Goal: Task Accomplishment & Management: Manage account settings

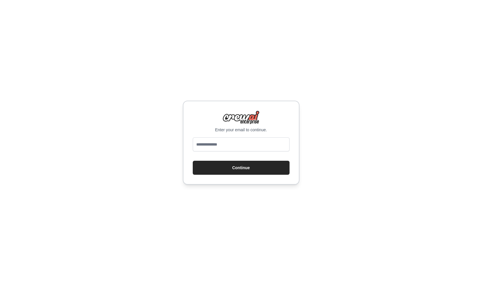
click at [215, 145] on input "email" at bounding box center [241, 144] width 97 height 14
type input "**********"
click at [212, 170] on button "Continue" at bounding box center [241, 168] width 97 height 14
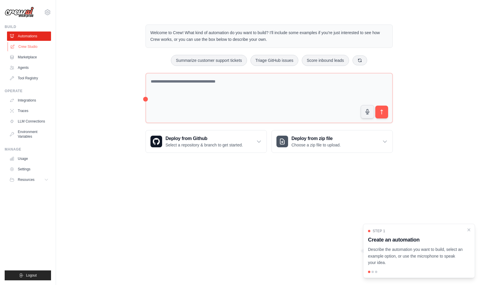
click at [27, 46] on link "Crew Studio" at bounding box center [30, 46] width 44 height 9
click at [29, 41] on ul "Automations Crew Studio Marketplace Agents Tool Registry" at bounding box center [29, 57] width 44 height 51
click at [29, 46] on link "Crew Studio" at bounding box center [30, 46] width 44 height 9
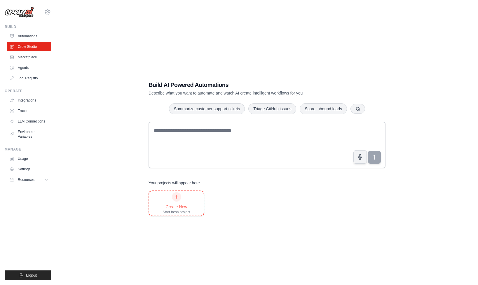
click at [180, 198] on div at bounding box center [176, 196] width 9 height 9
click at [29, 76] on link "Tool Registry" at bounding box center [30, 78] width 44 height 9
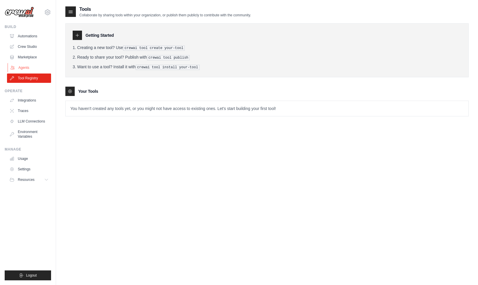
click at [27, 65] on link "Agents" at bounding box center [30, 67] width 44 height 9
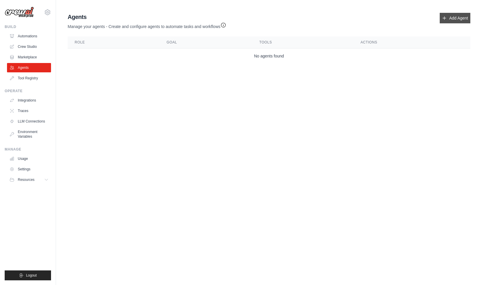
click at [451, 18] on link "Add Agent" at bounding box center [455, 18] width 31 height 11
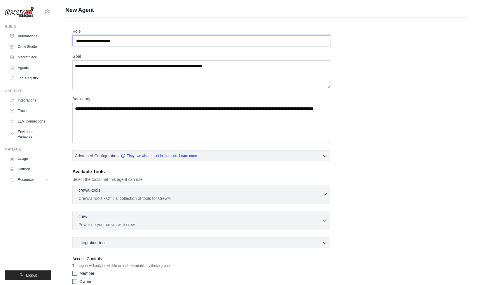
click at [185, 43] on input "Role" at bounding box center [201, 40] width 258 height 11
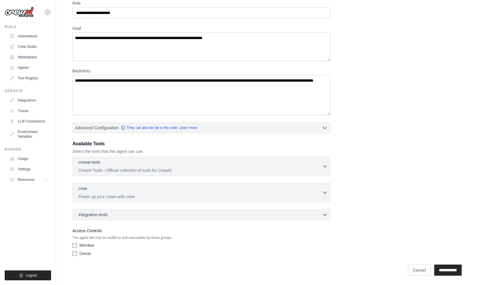
click at [203, 156] on div "Available Tools Select the tools that this agent can use. crewai-tools 0 select…" at bounding box center [201, 180] width 258 height 80
click at [202, 168] on p "CrewAI Tools - Official collection of tools for CrewAI" at bounding box center [200, 170] width 243 height 6
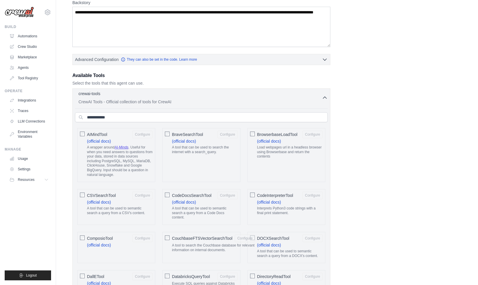
scroll to position [97, 0]
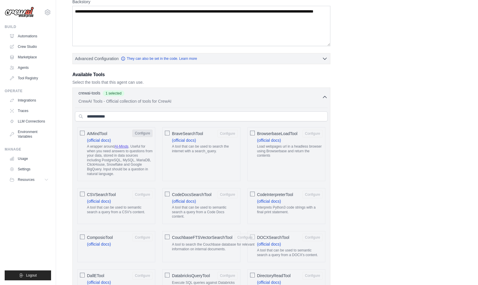
click at [143, 134] on button "Configure" at bounding box center [142, 134] width 20 height 8
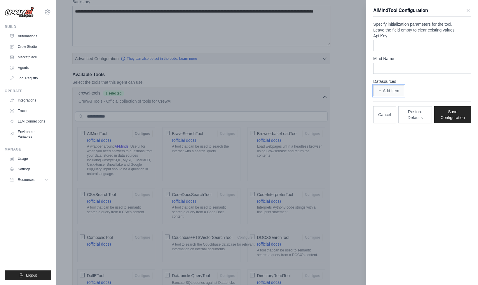
click at [395, 96] on button "Add Item" at bounding box center [388, 90] width 31 height 11
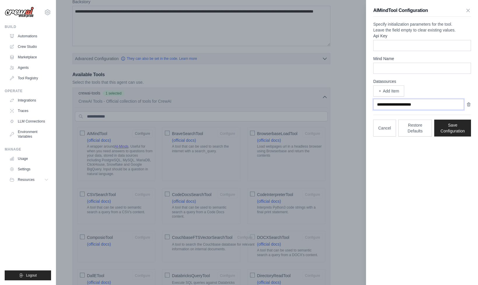
click at [406, 110] on input "text" at bounding box center [418, 104] width 91 height 11
click at [384, 136] on button "Cancel" at bounding box center [384, 127] width 23 height 17
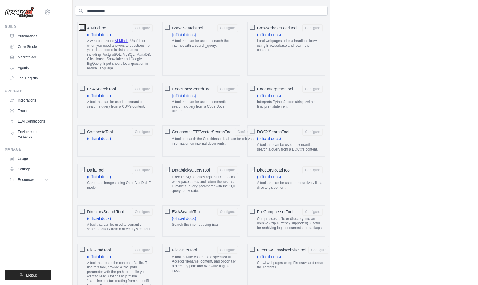
scroll to position [205, 0]
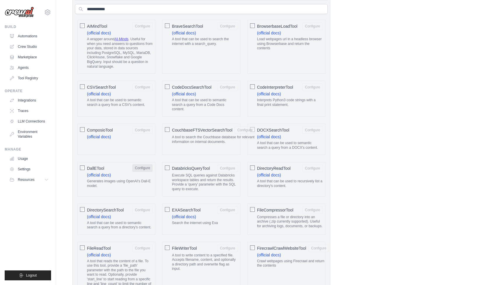
click at [139, 168] on button "Configure" at bounding box center [142, 168] width 20 height 8
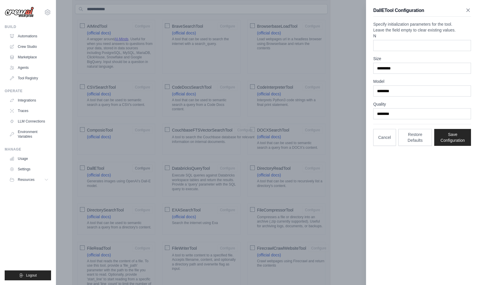
click at [467, 9] on icon "button" at bounding box center [468, 10] width 3 height 3
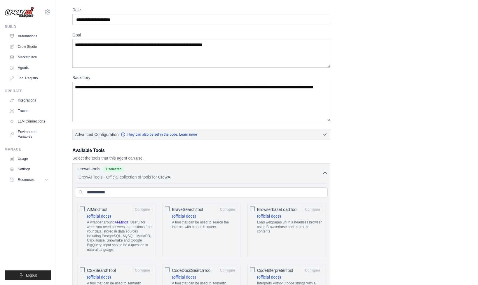
scroll to position [23, 0]
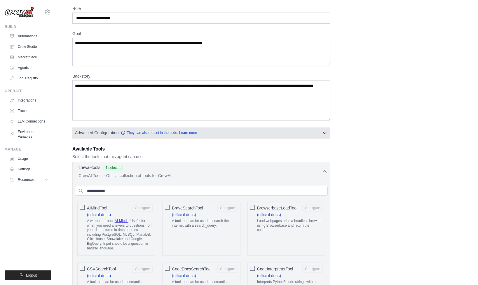
click at [249, 135] on button "Advanced Configuration They can also be set in the code. Learn more" at bounding box center [201, 133] width 257 height 11
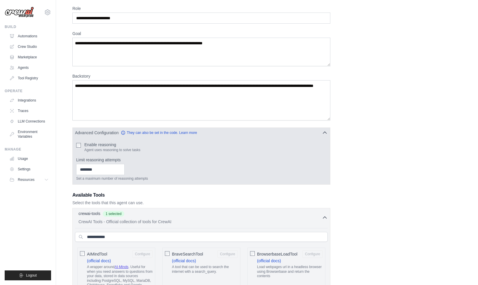
click at [249, 135] on button "Advanced Configuration They can also be set in the code. Learn more" at bounding box center [201, 133] width 257 height 11
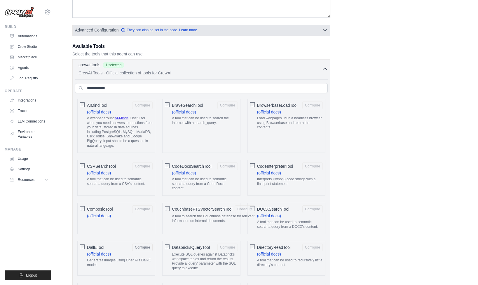
scroll to position [128, 0]
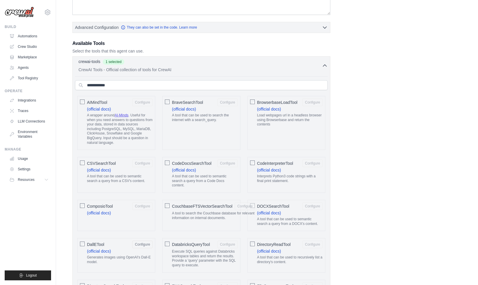
click at [323, 65] on icon "button" at bounding box center [325, 66] width 6 height 6
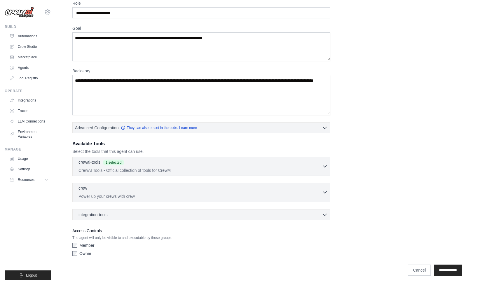
click at [210, 196] on p "Power up your crews with crew" at bounding box center [200, 197] width 243 height 6
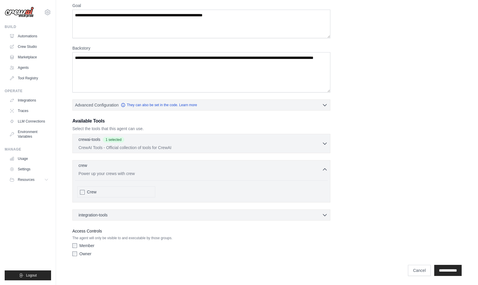
scroll to position [51, 0]
click at [124, 196] on div "Crew" at bounding box center [116, 191] width 78 height 11
click at [127, 191] on div "Crew" at bounding box center [120, 192] width 66 height 6
click at [133, 216] on div "integration-tools 0 selected" at bounding box center [203, 215] width 249 height 6
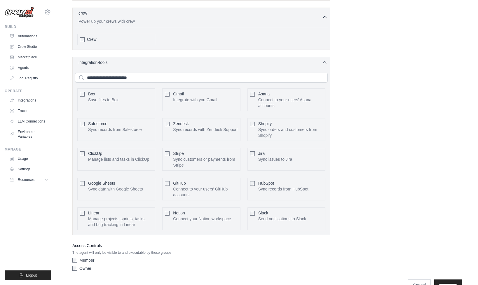
scroll to position [218, 0]
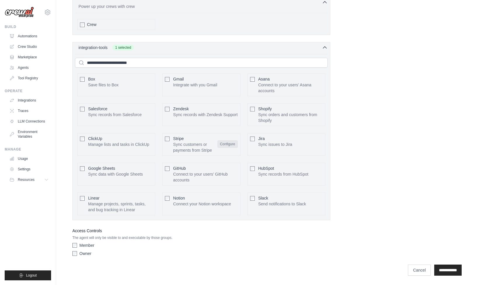
click at [228, 143] on button "Configure" at bounding box center [227, 144] width 20 height 8
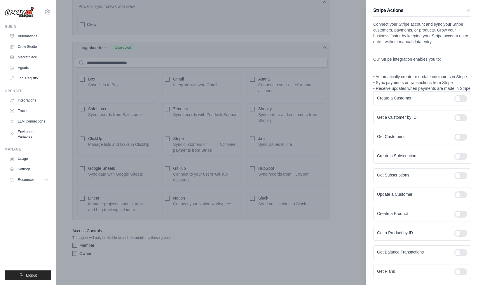
click at [168, 140] on div at bounding box center [239, 142] width 478 height 285
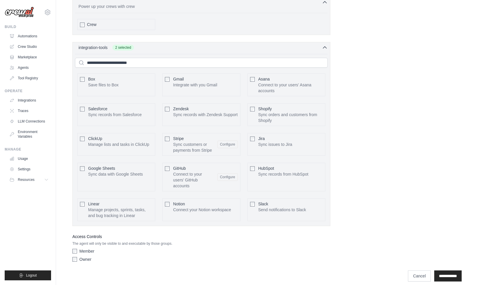
click at [167, 142] on div "Stripe Sync customers or payments from Stripe Configure" at bounding box center [201, 144] width 78 height 23
click at [231, 178] on button "Configure" at bounding box center [227, 177] width 20 height 8
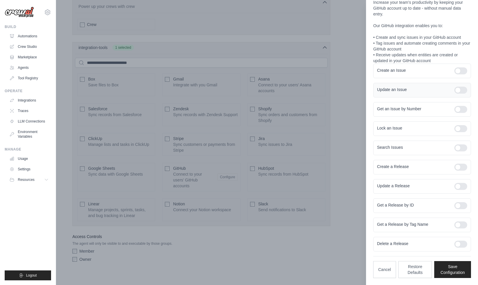
scroll to position [224, 0]
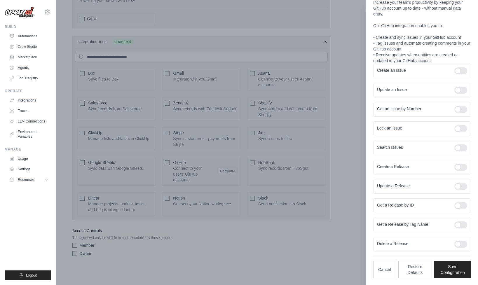
click at [340, 185] on div at bounding box center [239, 142] width 478 height 285
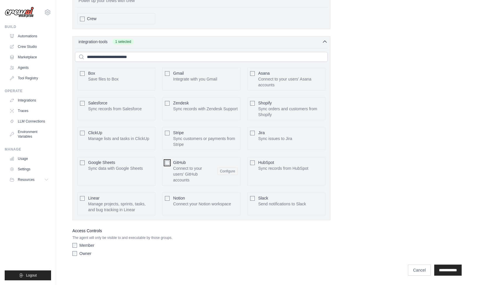
scroll to position [218, 0]
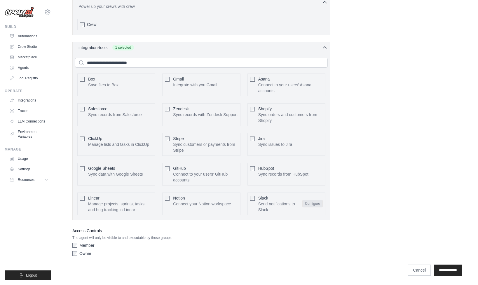
click at [313, 203] on button "Configure" at bounding box center [312, 204] width 20 height 8
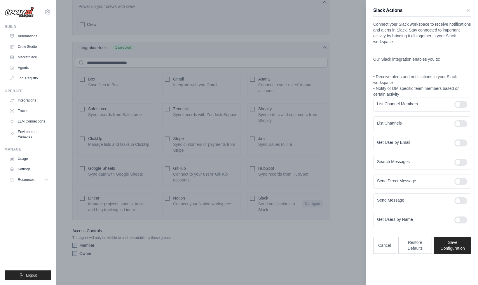
scroll to position [0, 0]
click at [340, 161] on div at bounding box center [239, 142] width 478 height 285
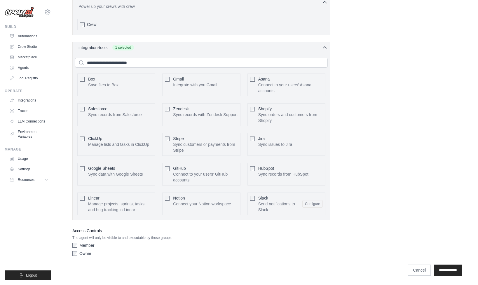
click at [74, 251] on div "Owner" at bounding box center [201, 254] width 258 height 6
click at [75, 242] on div "Access Controls The agent will only be visible to and executable by those group…" at bounding box center [201, 243] width 258 height 32
click at [34, 100] on link "Integrations" at bounding box center [30, 100] width 44 height 9
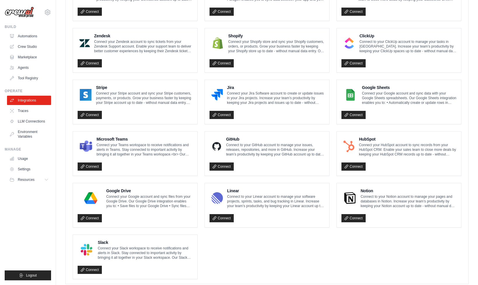
scroll to position [262, 0]
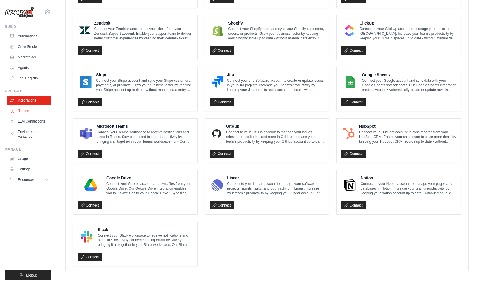
click at [27, 113] on link "Traces" at bounding box center [30, 110] width 44 height 9
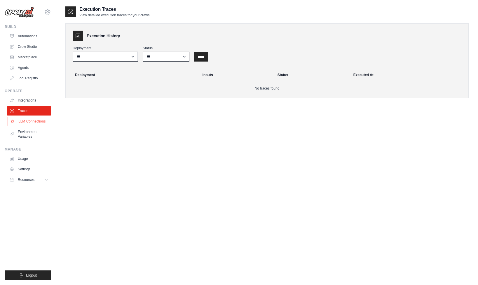
click at [26, 123] on link "LLM Connections" at bounding box center [30, 121] width 44 height 9
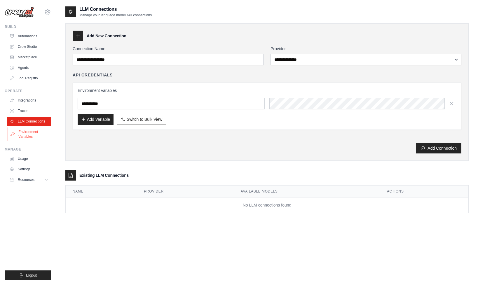
click at [25, 134] on link "Environment Variables" at bounding box center [30, 134] width 44 height 14
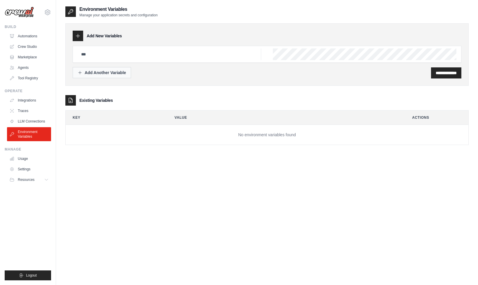
click at [115, 73] on div "Add Another Variable" at bounding box center [102, 73] width 48 height 6
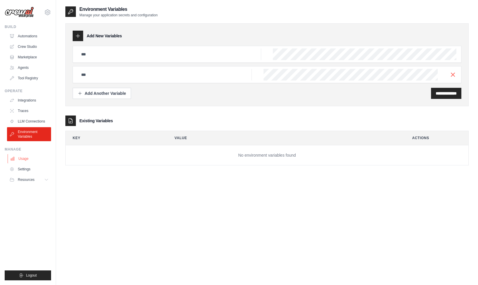
click at [26, 158] on link "Usage" at bounding box center [30, 158] width 44 height 9
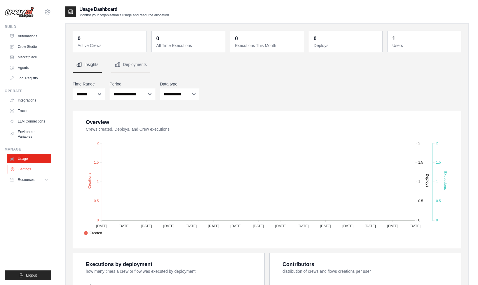
click at [26, 170] on link "Settings" at bounding box center [30, 169] width 44 height 9
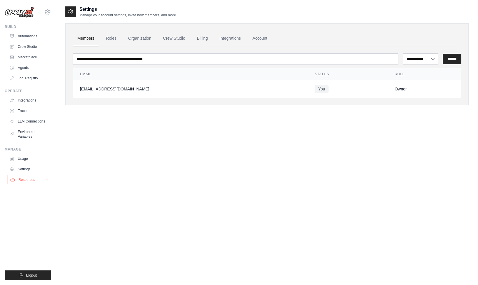
click at [24, 180] on span "Resources" at bounding box center [26, 179] width 17 height 5
click at [29, 188] on span "Documentation" at bounding box center [33, 189] width 24 height 5
click at [111, 38] on link "Roles" at bounding box center [111, 39] width 20 height 16
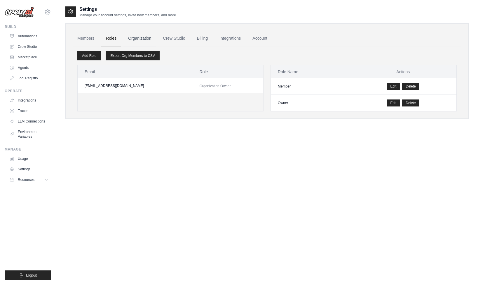
click at [146, 40] on link "Organization" at bounding box center [139, 39] width 32 height 16
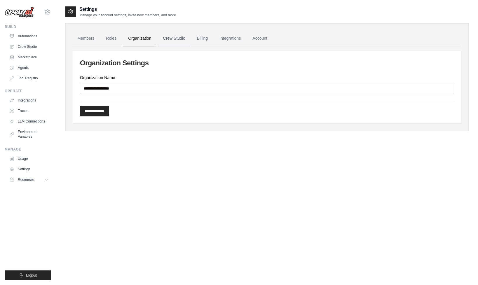
click at [177, 40] on link "Crew Studio" at bounding box center [174, 39] width 32 height 16
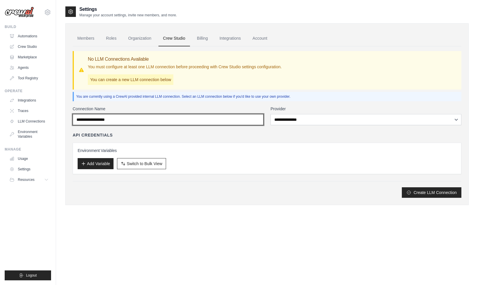
click at [131, 118] on input "Connection Name" at bounding box center [168, 119] width 191 height 11
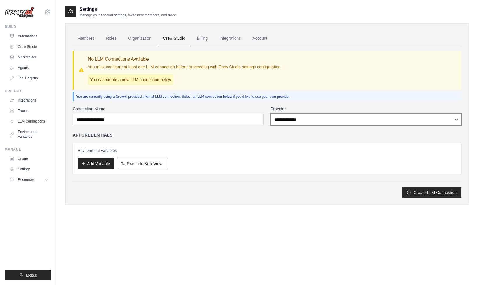
click at [307, 121] on select "**********" at bounding box center [366, 119] width 191 height 11
select select "******"
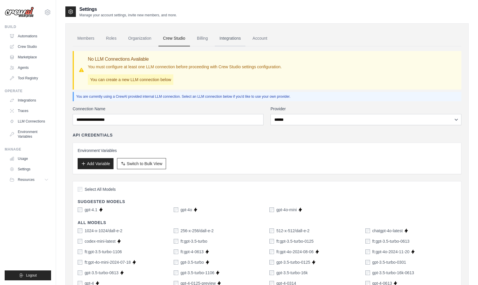
click at [226, 40] on link "Integrations" at bounding box center [230, 39] width 31 height 16
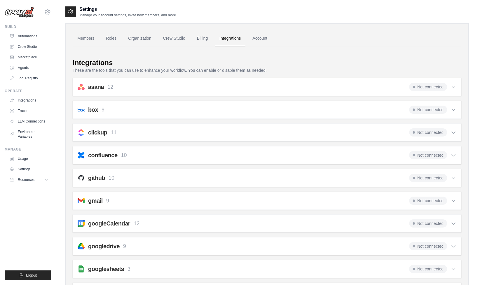
click at [232, 86] on div "asana 12 Not connected" at bounding box center [267, 87] width 379 height 8
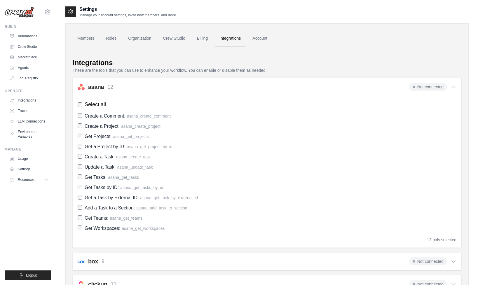
click at [232, 86] on div "asana 12 Not connected" at bounding box center [267, 87] width 379 height 8
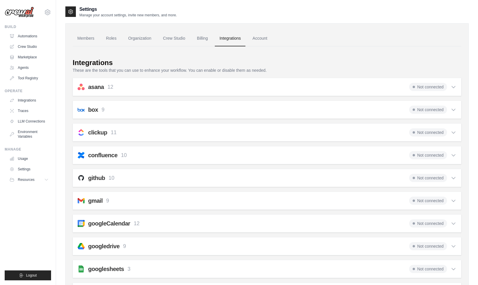
click at [227, 104] on div "box 9 Not connected Select all Save File from URL: box_save_file Save File: box…" at bounding box center [267, 110] width 389 height 18
click at [231, 111] on div "box 9 Not connected" at bounding box center [267, 110] width 379 height 8
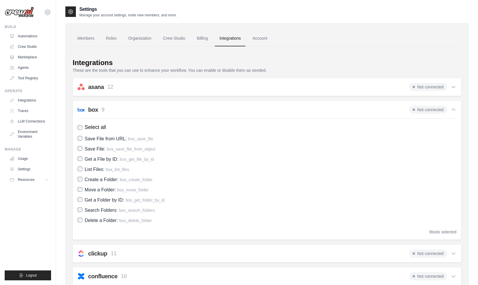
click at [231, 111] on div "box 9 Not connected" at bounding box center [267, 110] width 379 height 8
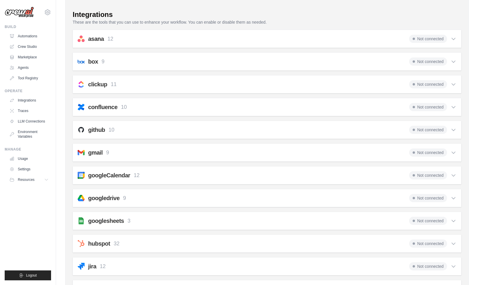
scroll to position [50, 0]
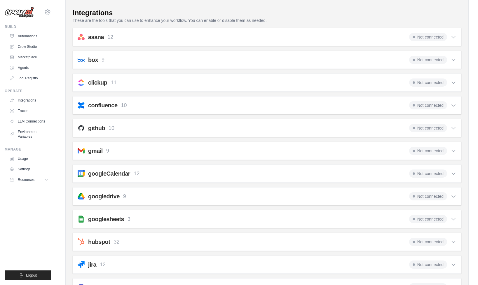
click at [215, 149] on div "gmail 9 Not connected" at bounding box center [267, 151] width 379 height 8
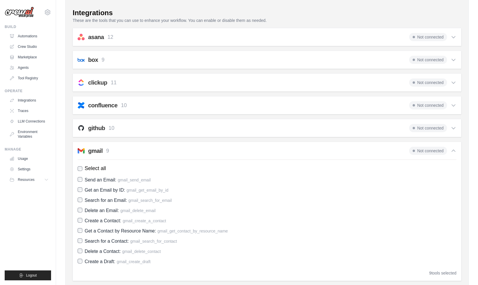
click at [215, 149] on div "gmail 9 Not connected" at bounding box center [267, 151] width 379 height 8
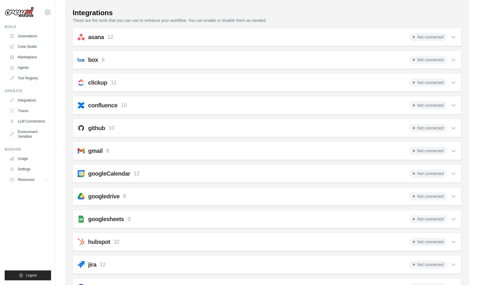
scroll to position [0, 0]
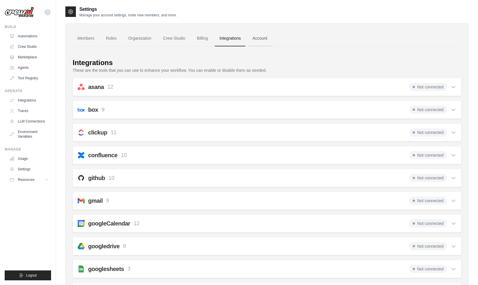
click at [259, 41] on link "Account" at bounding box center [260, 39] width 24 height 16
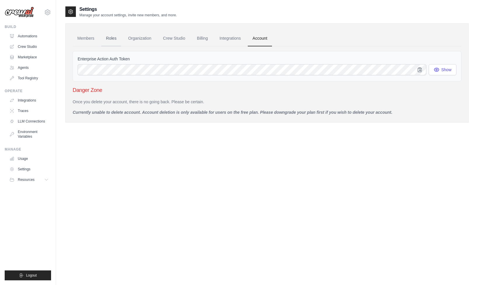
click at [104, 39] on link "Roles" at bounding box center [111, 39] width 20 height 16
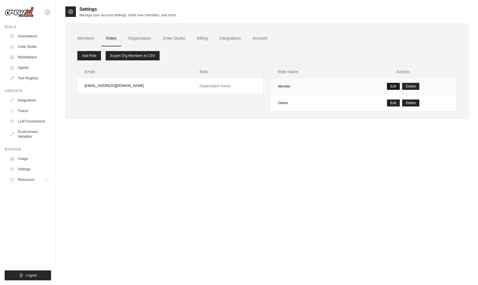
click at [393, 86] on link "Edit" at bounding box center [393, 86] width 13 height 7
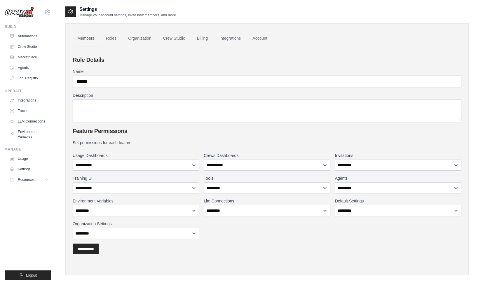
click at [84, 36] on link "Members" at bounding box center [86, 39] width 26 height 16
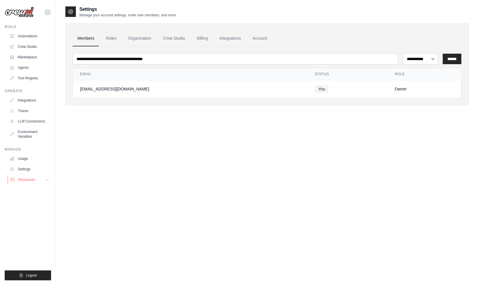
click at [36, 177] on button "Resources" at bounding box center [30, 179] width 44 height 9
